Goal: Find specific page/section: Find specific page/section

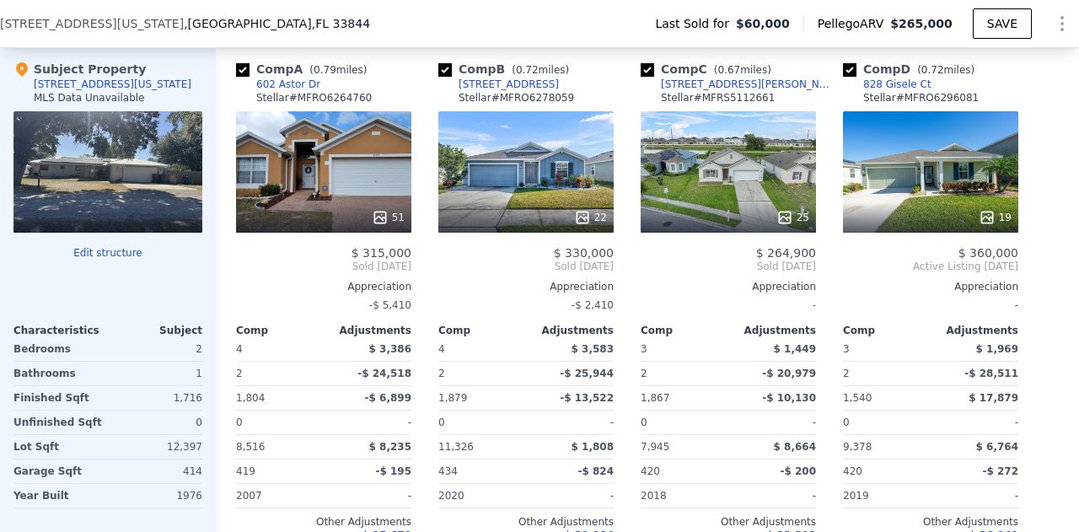
scroll to position [1695, 0]
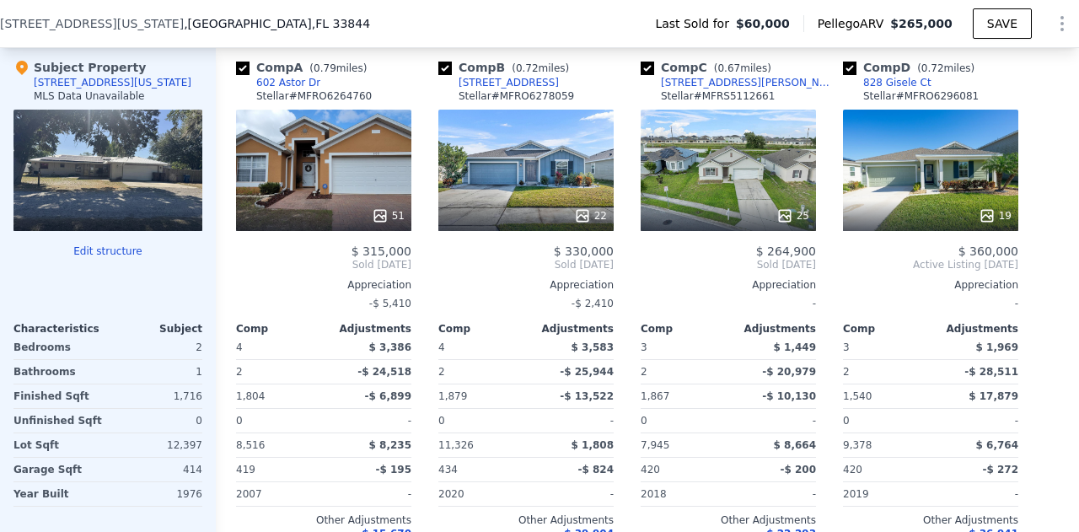
click at [721, 207] on div "25" at bounding box center [728, 170] width 175 height 121
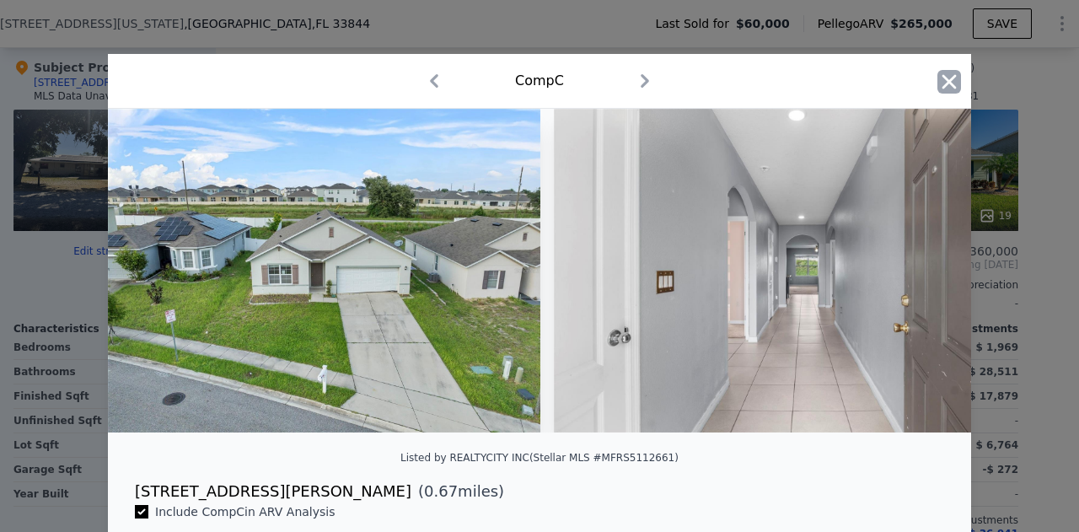
click at [946, 77] on icon "button" at bounding box center [950, 81] width 14 height 14
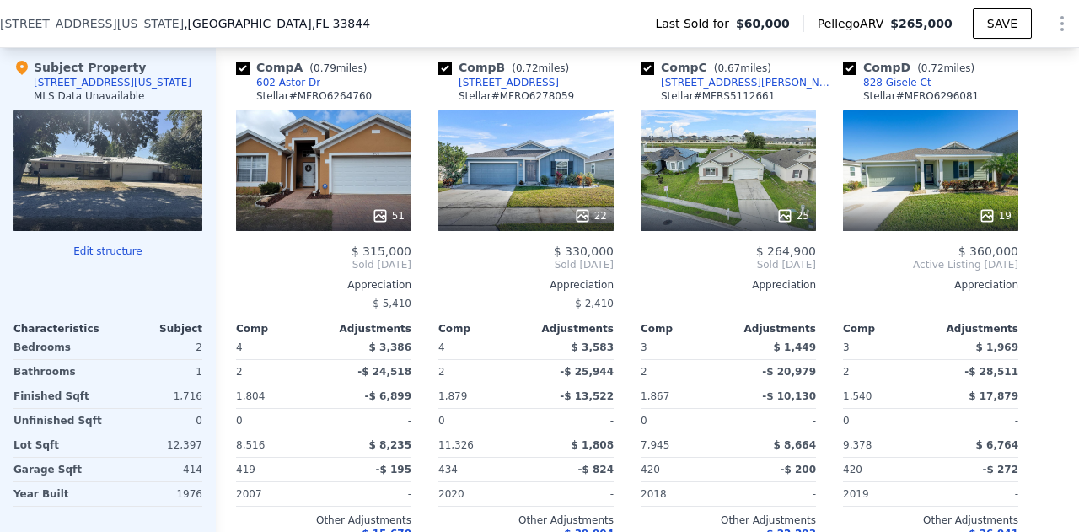
drag, startPoint x: 743, startPoint y: 181, endPoint x: 695, endPoint y: 175, distance: 48.5
click at [695, 175] on div "25" at bounding box center [728, 170] width 175 height 121
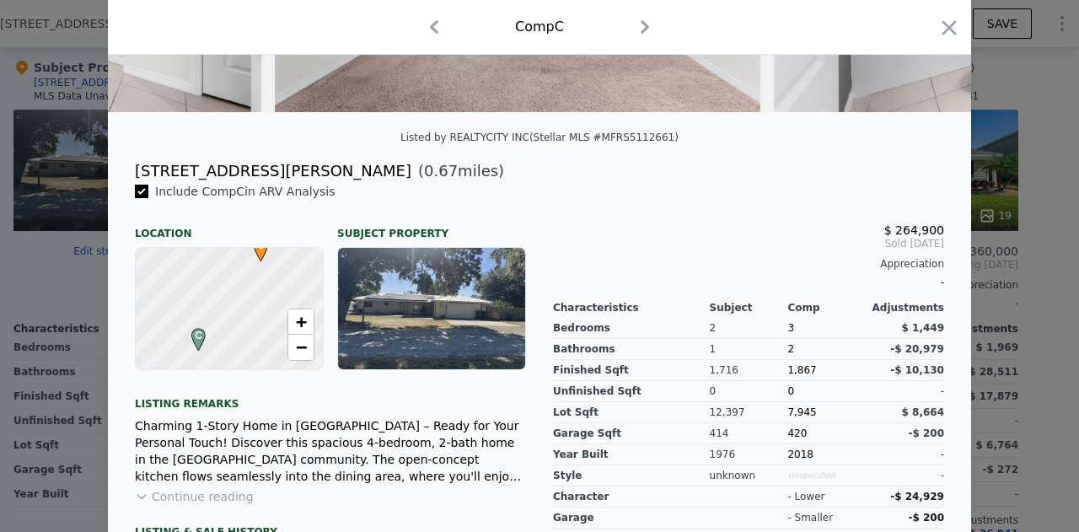
scroll to position [357, 0]
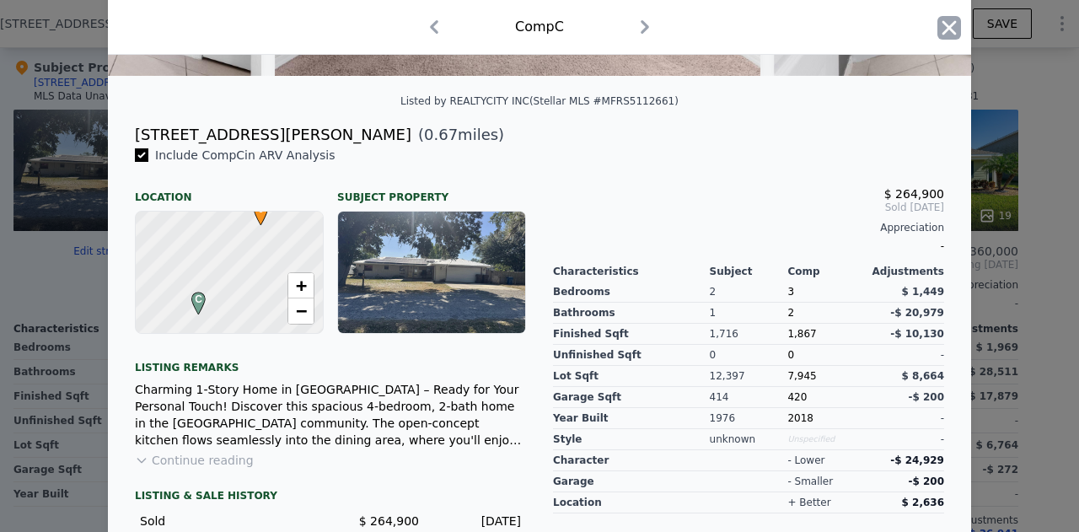
click at [950, 19] on icon "button" at bounding box center [950, 28] width 24 height 24
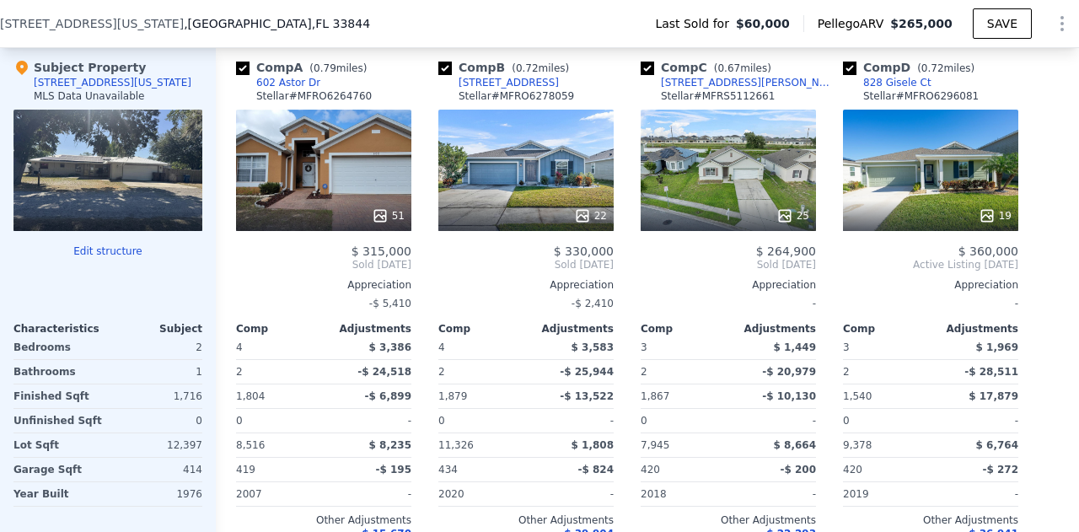
drag, startPoint x: 537, startPoint y: 180, endPoint x: 494, endPoint y: 158, distance: 48.7
click at [494, 158] on div "22" at bounding box center [526, 170] width 175 height 121
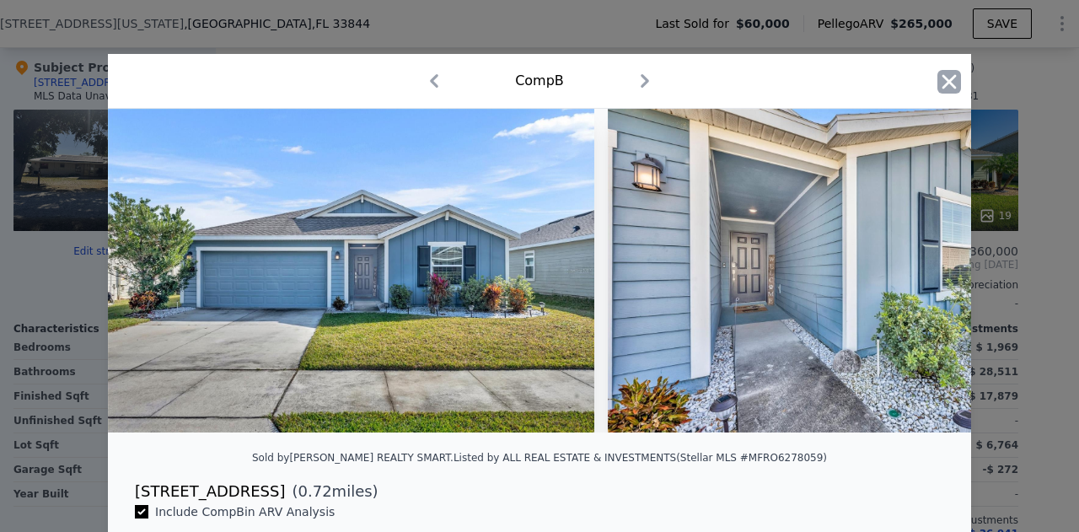
click at [941, 77] on icon "button" at bounding box center [950, 82] width 24 height 24
